Goal: Task Accomplishment & Management: Complete application form

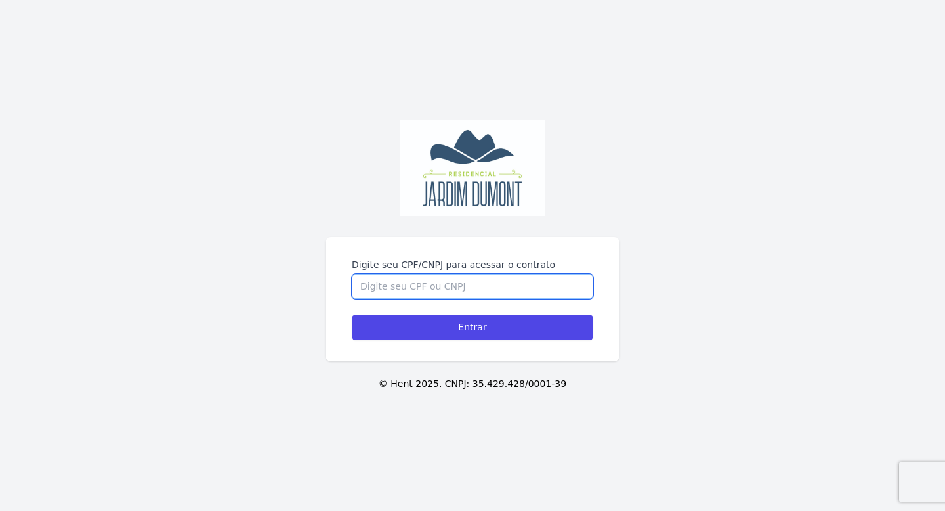
click at [398, 293] on input "Digite seu CPF/CNPJ para acessar o contrato" at bounding box center [472, 286] width 241 height 25
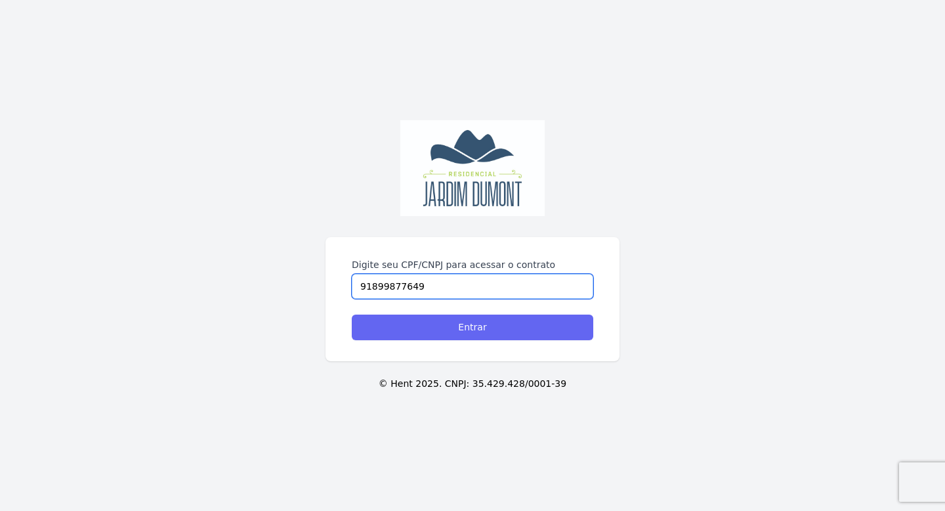
type input "91899877649"
click at [352, 314] on input "Entrar" at bounding box center [472, 327] width 241 height 26
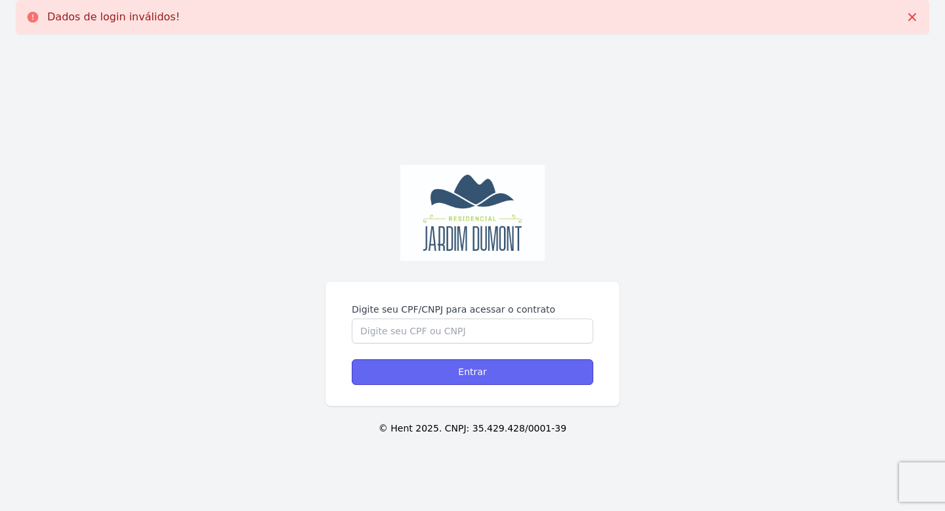
click at [469, 371] on input "Entrar" at bounding box center [472, 372] width 241 height 26
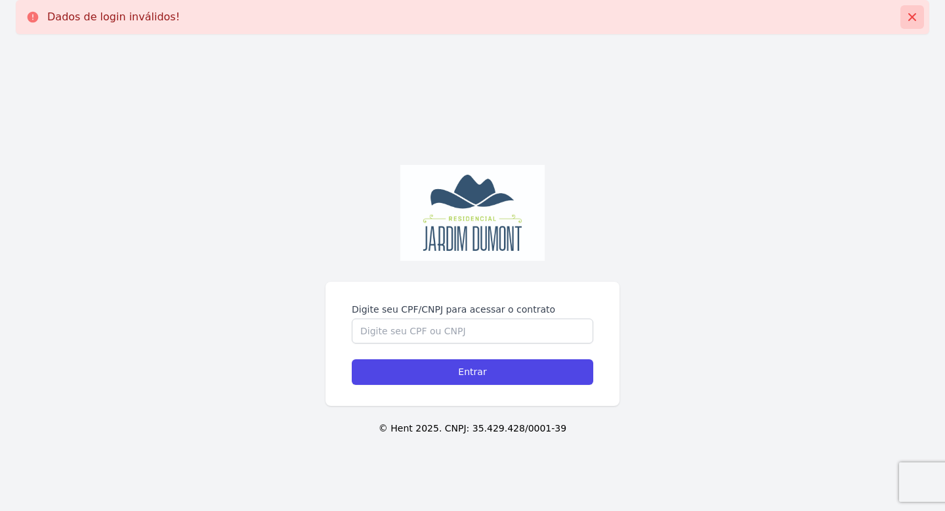
click at [912, 16] on icon at bounding box center [912, 17] width 8 height 8
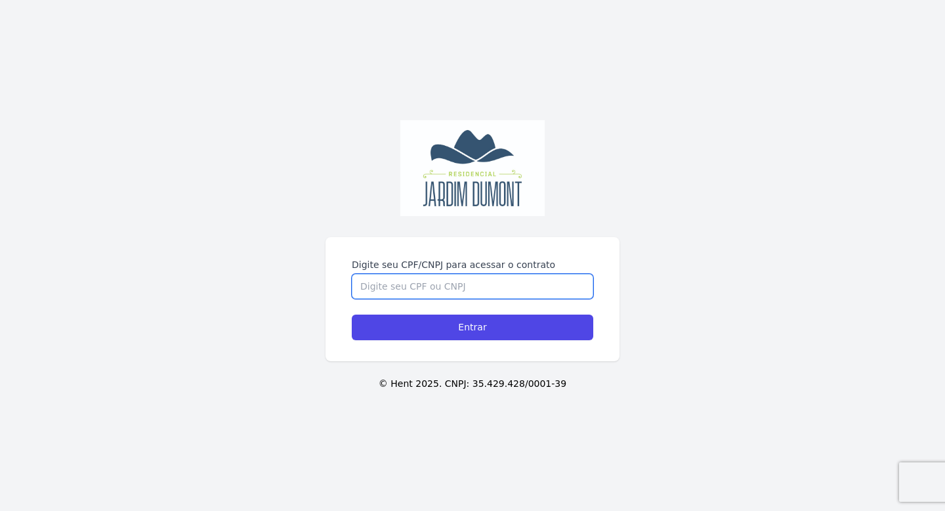
click at [424, 281] on input "Digite seu CPF/CNPJ para acessar o contrato" at bounding box center [472, 286] width 241 height 25
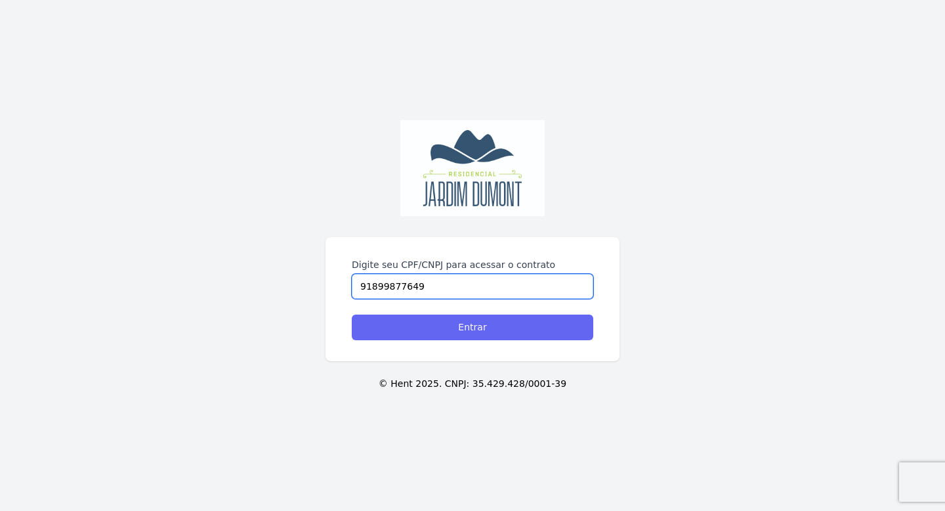
type input "91899877649"
click at [431, 329] on input "Entrar" at bounding box center [472, 327] width 241 height 26
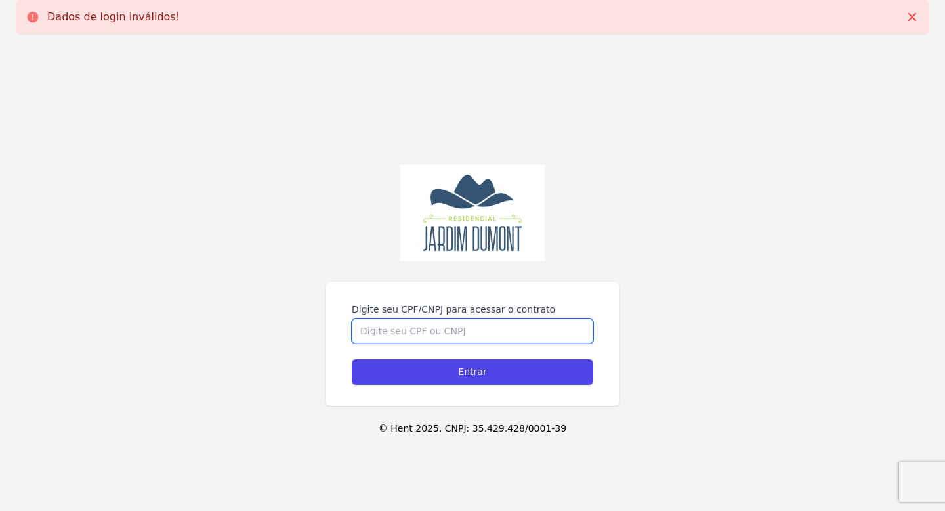
click at [391, 332] on input "Digite seu CPF/CNPJ para acessar o contrato" at bounding box center [472, 330] width 241 height 25
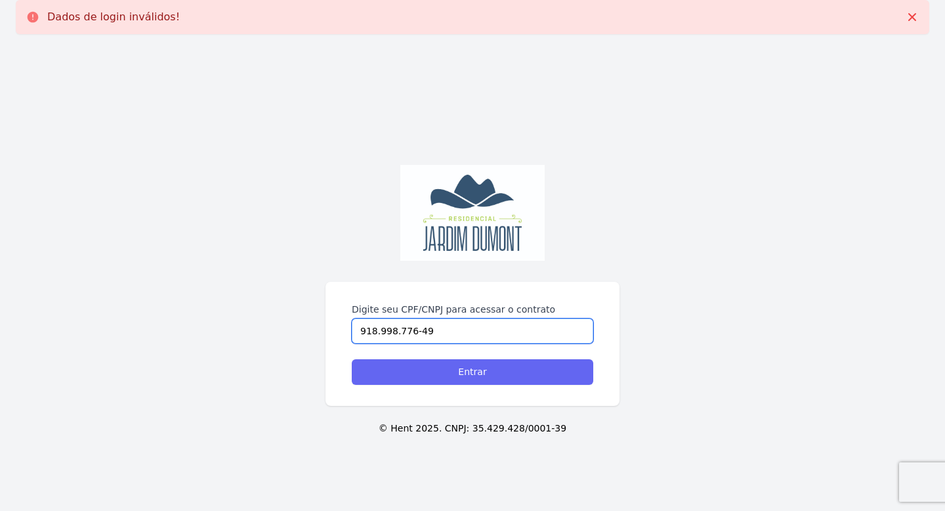
type input "918.998.776-49"
click at [408, 372] on input "Entrar" at bounding box center [472, 372] width 241 height 26
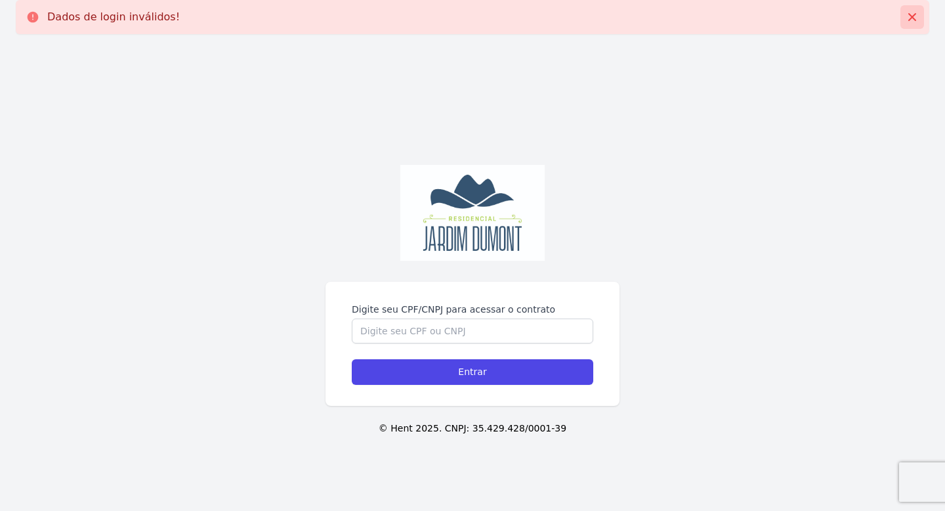
click at [915, 16] on icon at bounding box center [912, 16] width 13 height 13
